Goal: Transaction & Acquisition: Purchase product/service

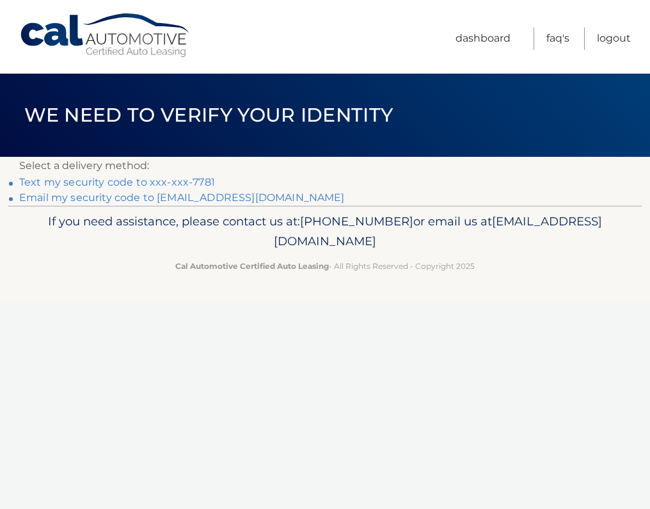
click at [130, 203] on link "Email my security code to c*******@verizon.net" at bounding box center [182, 197] width 326 height 12
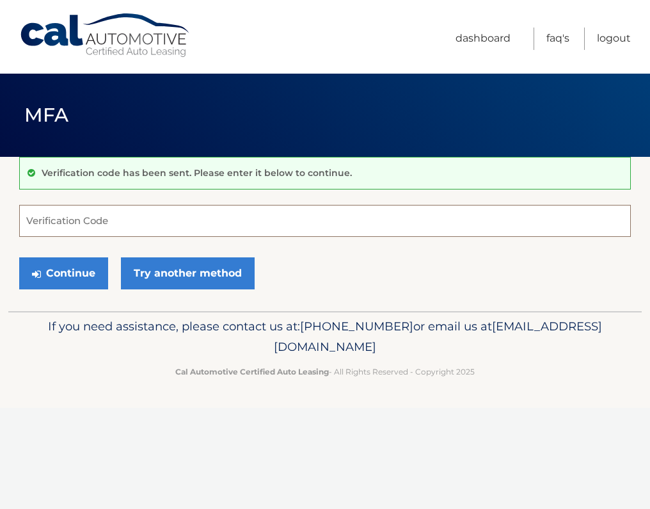
click at [28, 218] on input "Verification Code" at bounding box center [325, 221] width 612 height 32
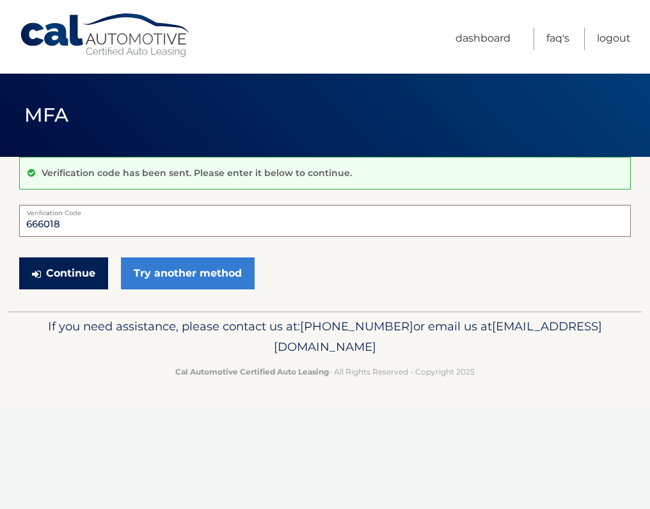
type input "666018"
click at [75, 275] on button "Continue" at bounding box center [63, 273] width 89 height 32
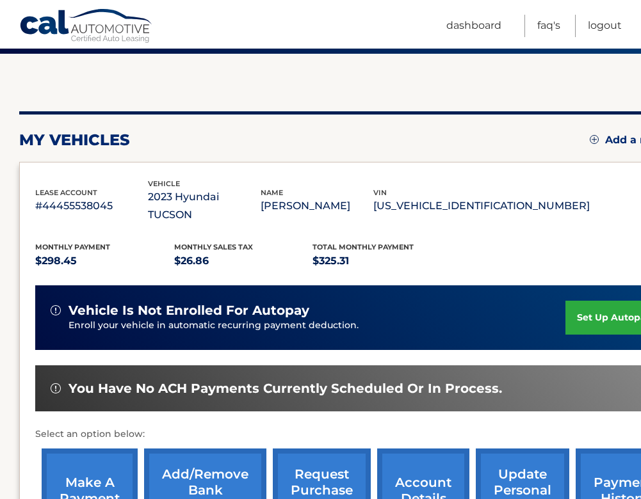
scroll to position [111, 0]
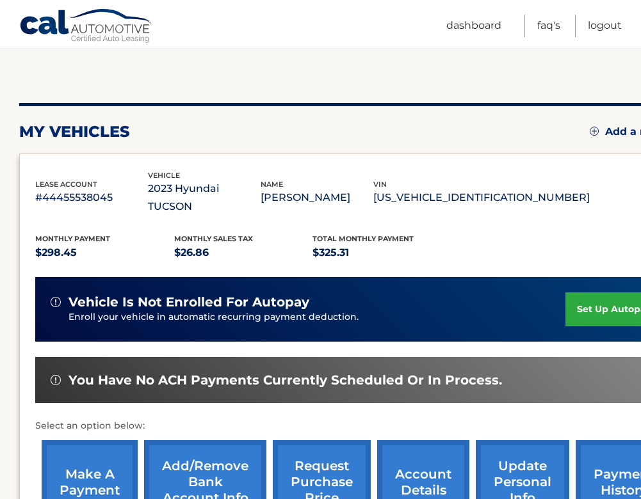
click at [85, 459] on link "make a payment" at bounding box center [90, 482] width 96 height 84
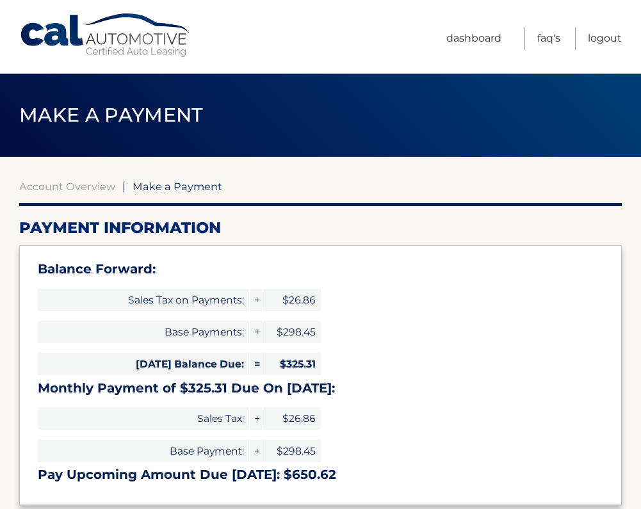
select select "MzE3MTZhZTAtYTZiNi00YmU1LTg5N2EtNDQ5MmIwODRjOGU4"
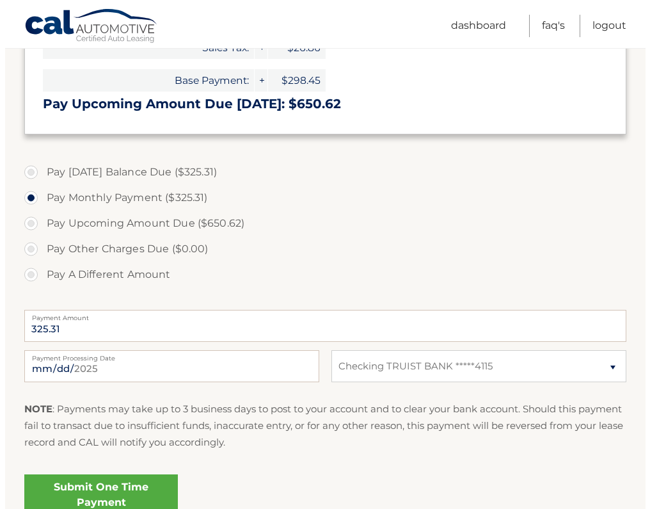
scroll to position [387, 0]
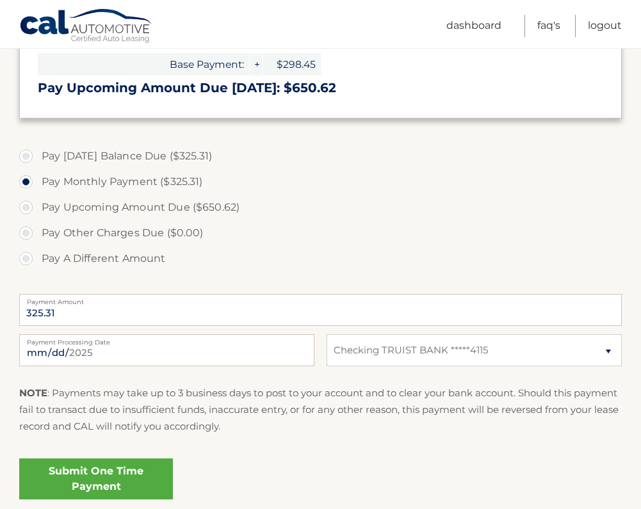
click at [89, 473] on link "Submit One Time Payment" at bounding box center [96, 478] width 154 height 41
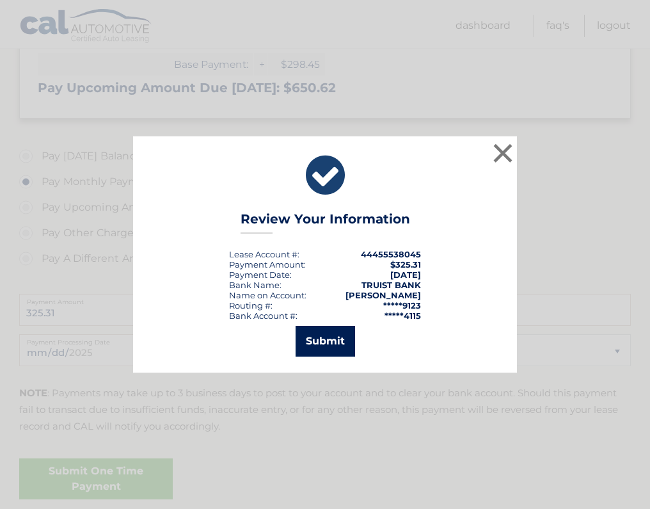
click at [327, 337] on button "Submit" at bounding box center [326, 341] width 60 height 31
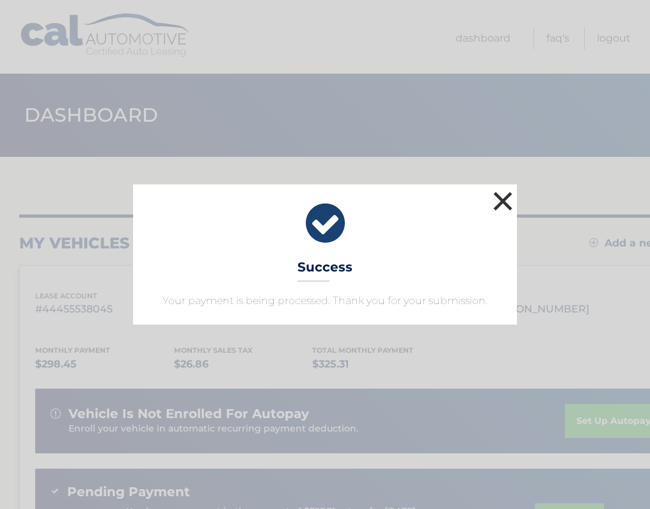
click at [502, 197] on button "×" at bounding box center [503, 201] width 26 height 26
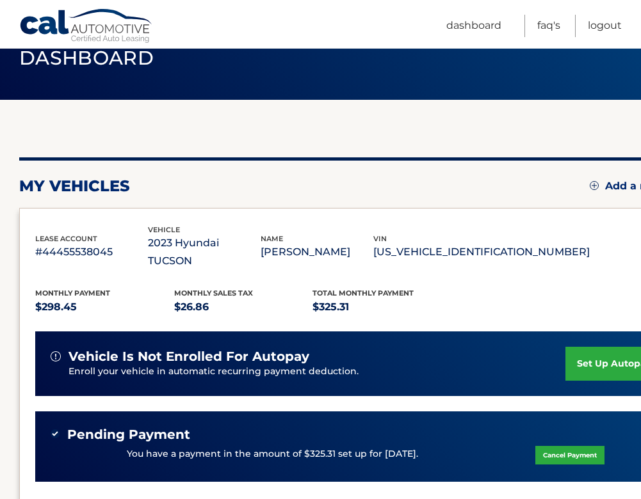
scroll to position [54, 0]
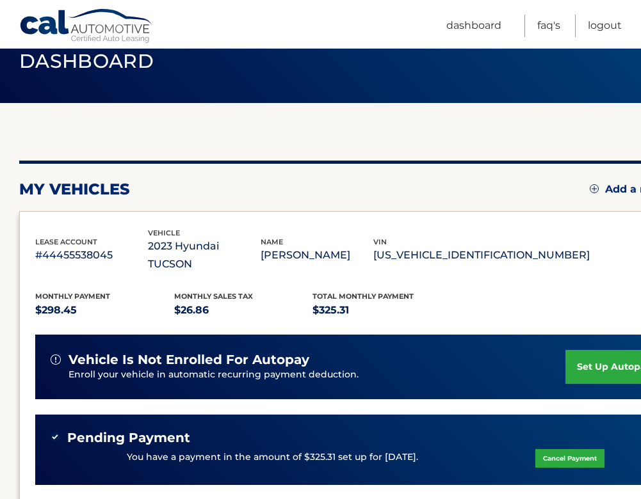
click at [294, 115] on div "my vehicles Add a new lease lease account #44455538045 vehicle 2023 Hyundai TUC…" at bounding box center [356, 385] width 675 height 564
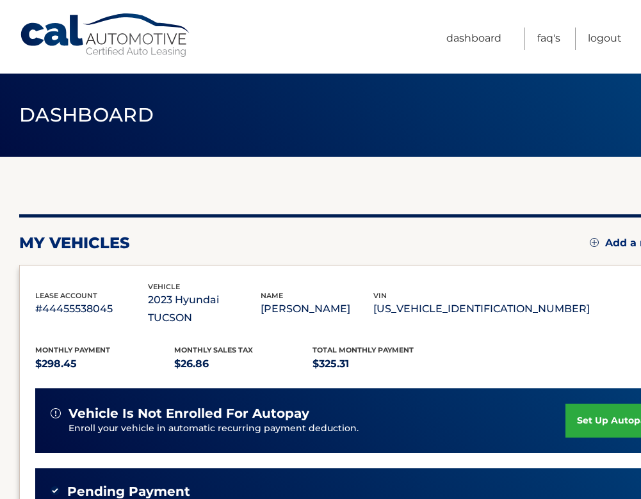
scroll to position [0, 0]
click at [608, 41] on link "Logout" at bounding box center [605, 39] width 34 height 22
